Goal: Information Seeking & Learning: Learn about a topic

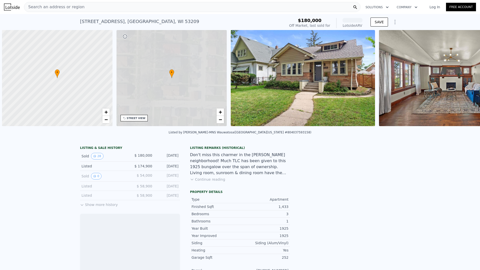
scroll to position [0, 2]
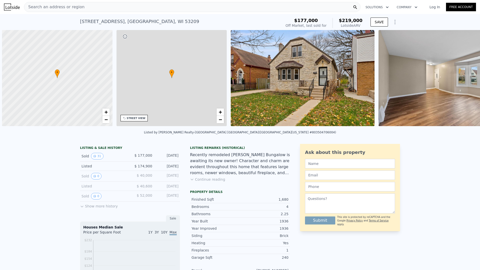
scroll to position [0, 2]
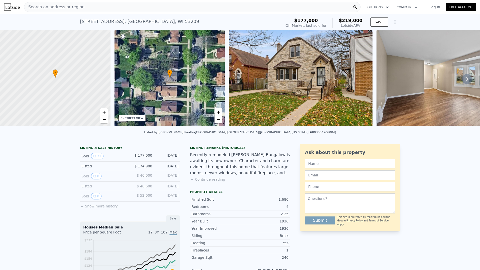
click at [269, 81] on img at bounding box center [301, 78] width 144 height 96
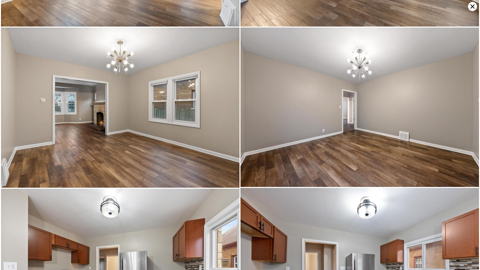
scroll to position [159, 0]
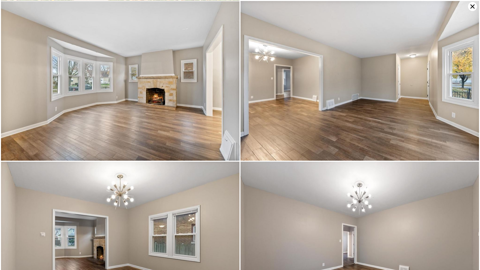
click at [475, 7] on icon at bounding box center [472, 6] width 9 height 9
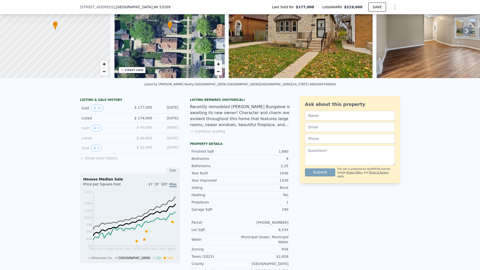
scroll to position [48, 0]
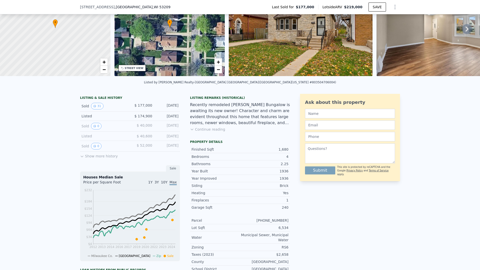
click at [379, 219] on div "Ask about this property Submit This site is protected by reCAPTCHA and the Goog…" at bounding box center [350, 225] width 100 height 262
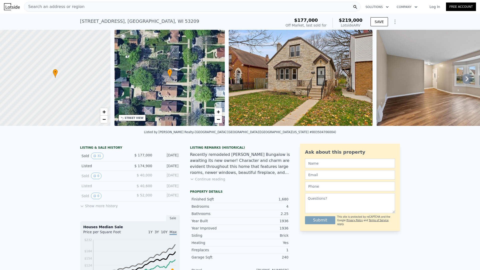
scroll to position [0, 0]
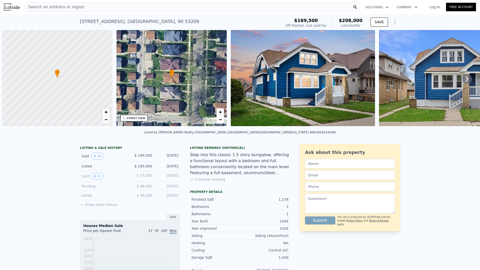
scroll to position [0, 2]
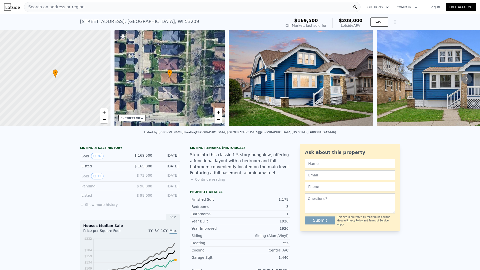
click at [280, 55] on img at bounding box center [301, 78] width 144 height 96
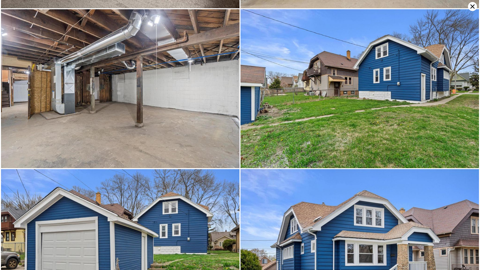
scroll to position [2584, 0]
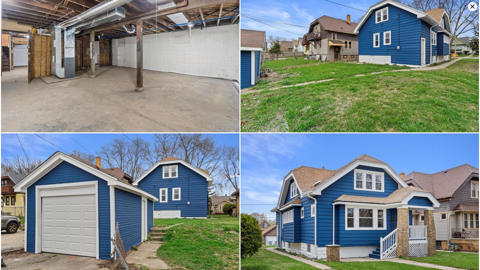
click at [471, 7] on icon at bounding box center [472, 6] width 9 height 9
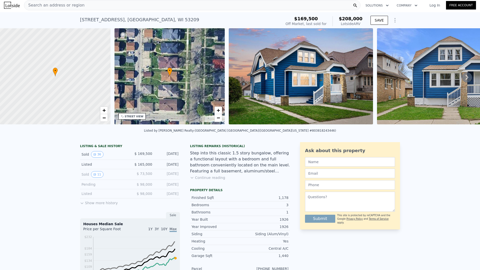
scroll to position [0, 0]
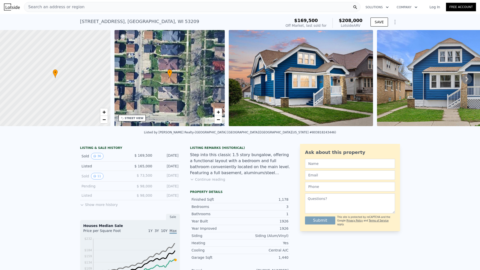
click at [291, 98] on img at bounding box center [301, 78] width 144 height 96
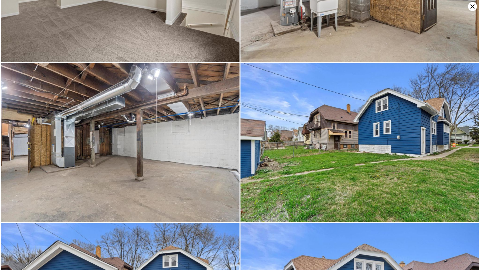
scroll to position [2379, 0]
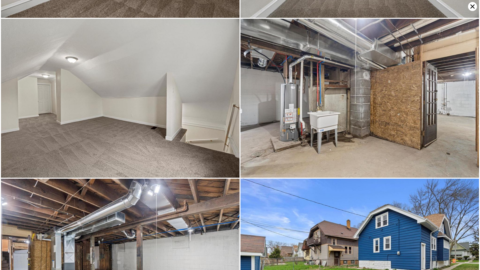
click at [470, 9] on icon at bounding box center [472, 6] width 9 height 9
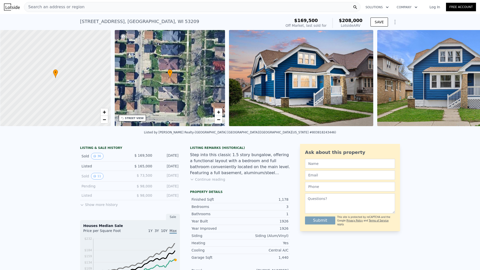
scroll to position [0, 2]
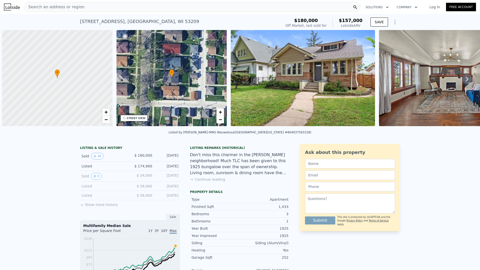
scroll to position [0, 2]
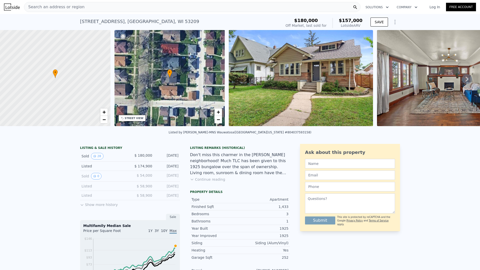
click at [286, 73] on img at bounding box center [301, 78] width 144 height 96
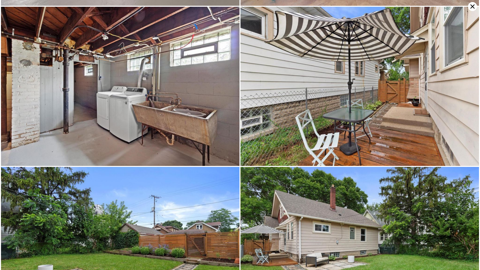
scroll to position [1745, 0]
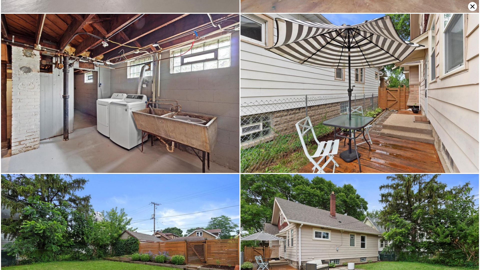
click at [471, 6] on icon at bounding box center [472, 6] width 9 height 9
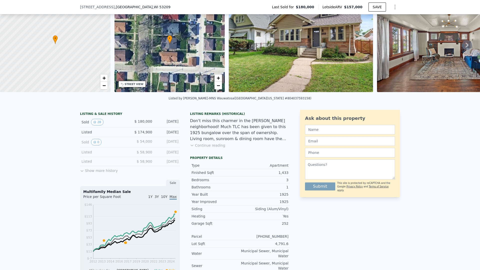
scroll to position [23, 0]
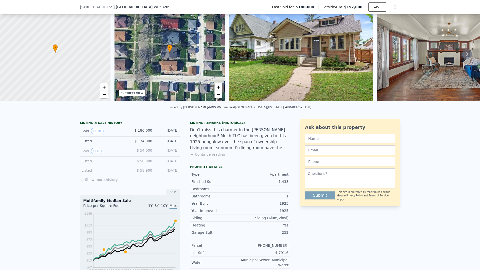
click at [251, 162] on div "Listing Remarks (Historical) Don't miss this charmer in the Rufus King neighbor…" at bounding box center [240, 142] width 100 height 42
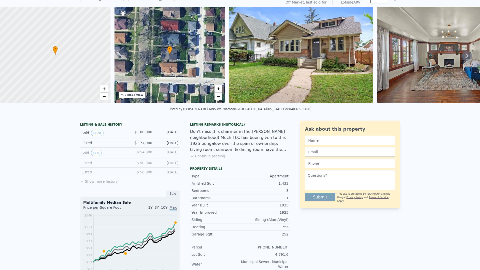
scroll to position [0, 0]
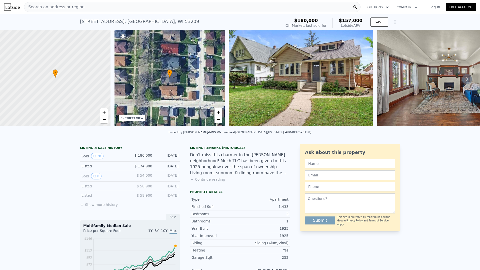
click at [237, 192] on div "Listing Remarks (Historical) Don't miss this charmer in the Rufus King neighbor…" at bounding box center [240, 270] width 100 height 252
click at [246, 193] on div "Listing Remarks (Historical) Don't miss this charmer in the Rufus King neighbor…" at bounding box center [240, 270] width 100 height 252
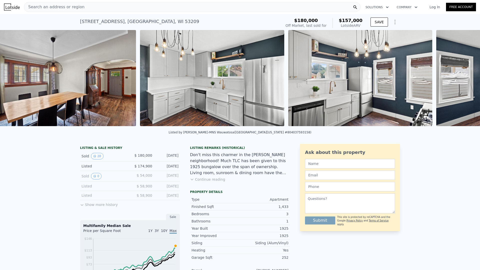
scroll to position [0, 1118]
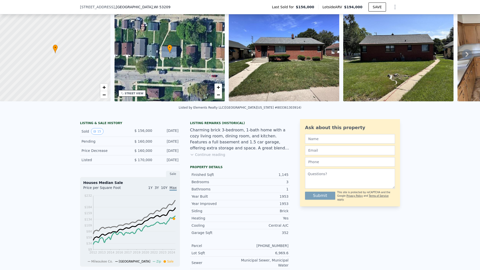
scroll to position [23, 0]
click at [270, 75] on img at bounding box center [284, 53] width 111 height 96
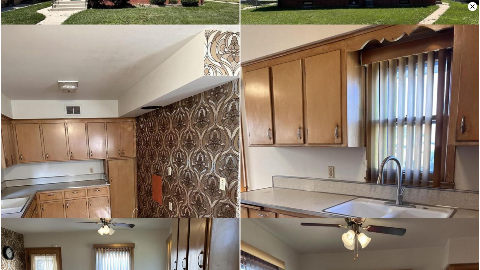
scroll to position [0, 0]
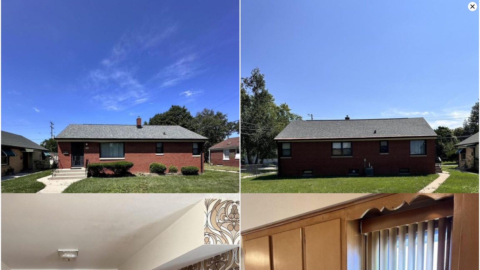
click at [193, 127] on img at bounding box center [120, 159] width 239 height 318
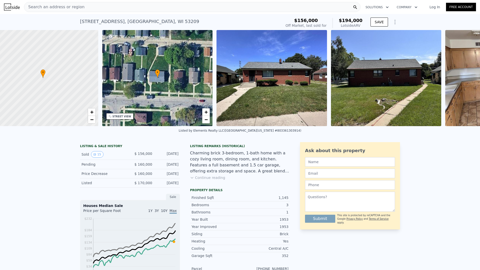
scroll to position [0, 2]
